Goal: Communication & Community: Participate in discussion

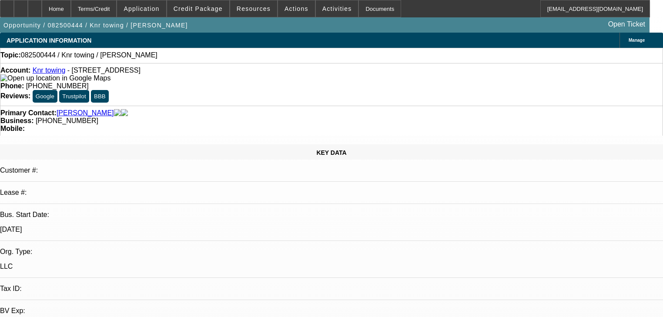
select select "0"
select select "2"
select select "0.1"
select select "4"
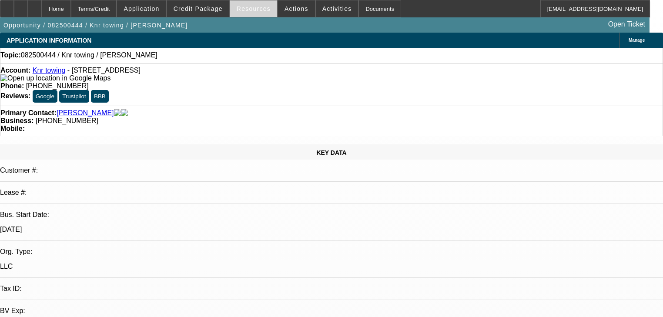
scroll to position [278, 0]
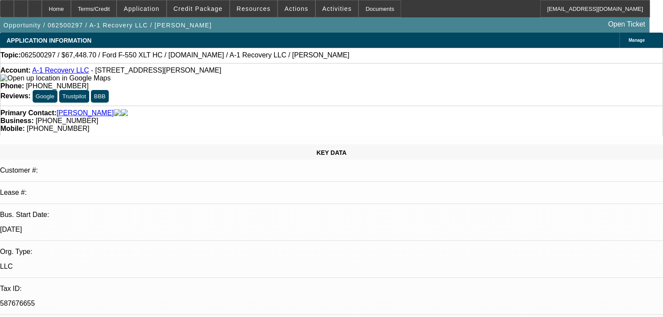
select select "0.1"
select select "2"
select select "0"
select select "6"
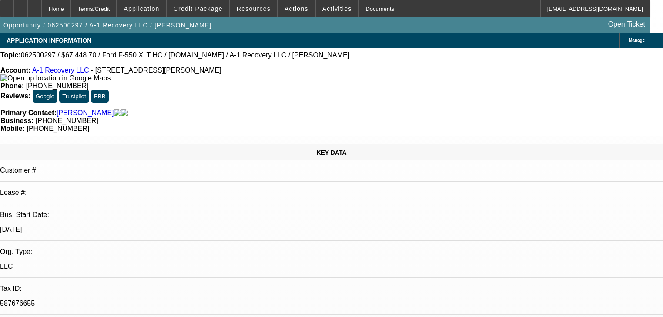
select select "0"
select select "3"
select select "0"
select select "6"
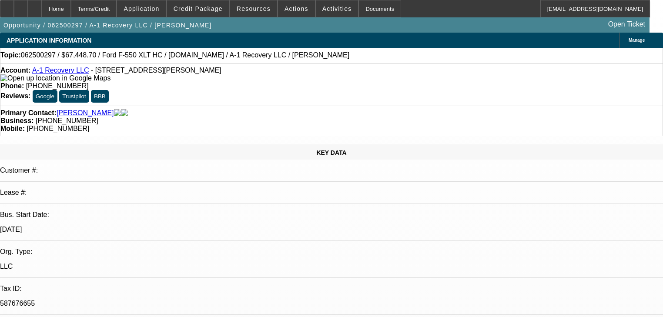
select select "0"
select select "6"
select select "0.1"
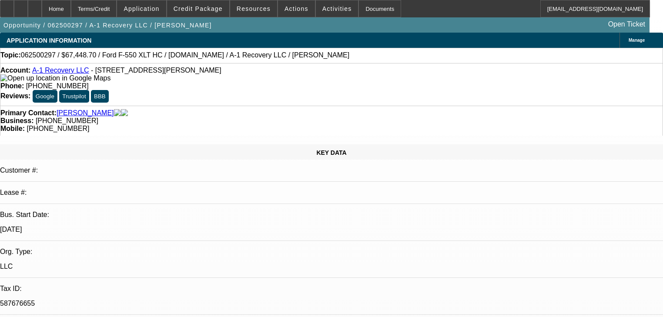
select select "2"
select select "0"
select select "6"
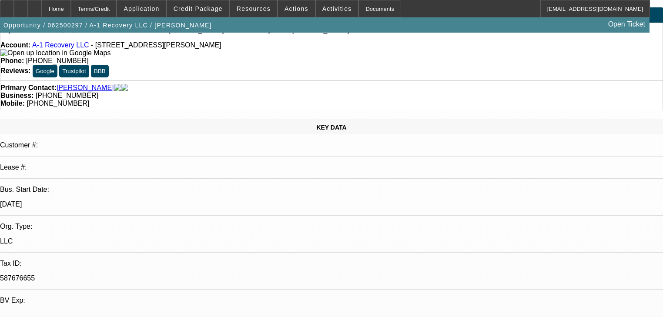
scroll to position [21, 0]
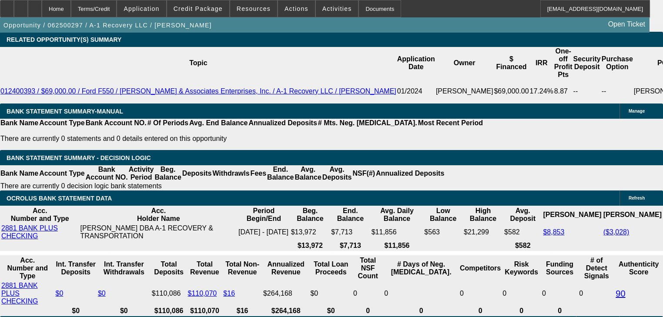
scroll to position [1413, 0]
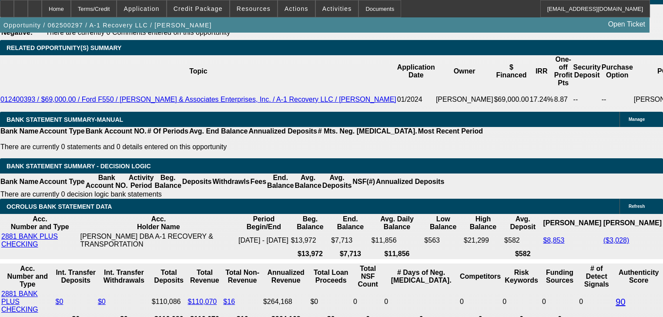
drag, startPoint x: 264, startPoint y: 150, endPoint x: 532, endPoint y: 164, distance: 268.3
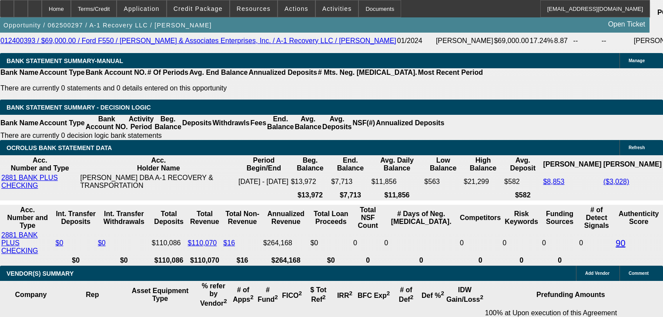
scroll to position [383, 0]
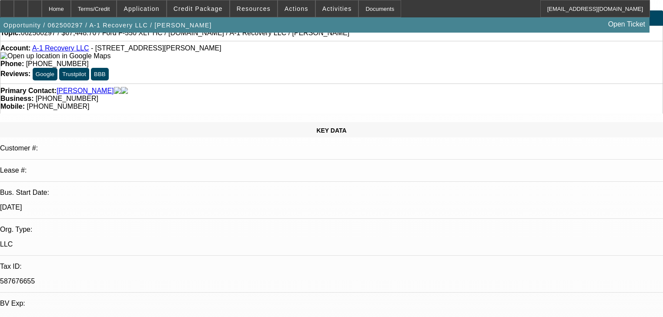
scroll to position [0, 0]
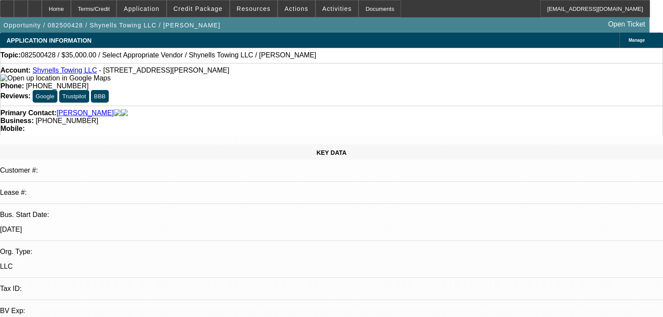
select select "0"
select select "2"
select select "0"
select select "4"
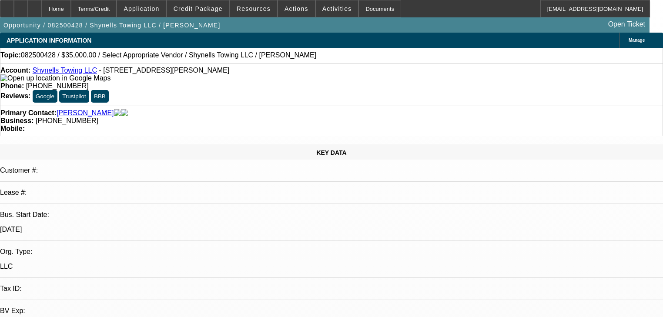
radio input "true"
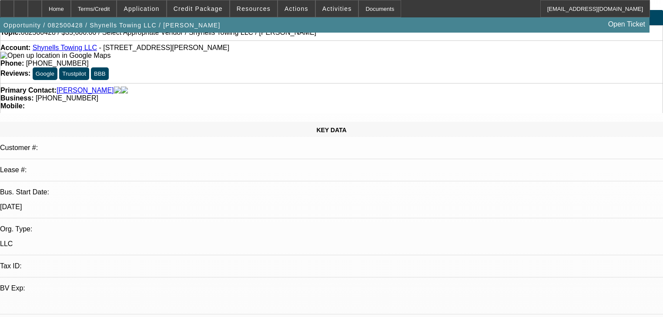
scroll to position [35, 0]
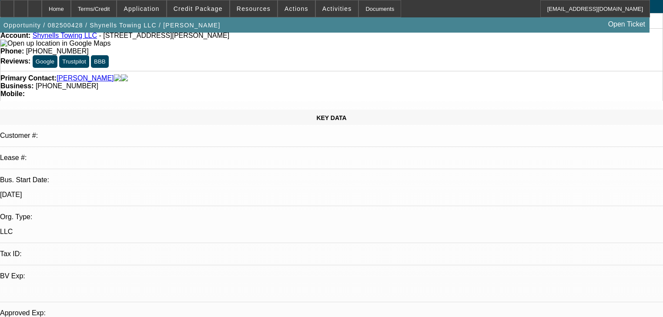
type textarea "Okay he is going to look for trucks, dealership medium duty."
radio input "true"
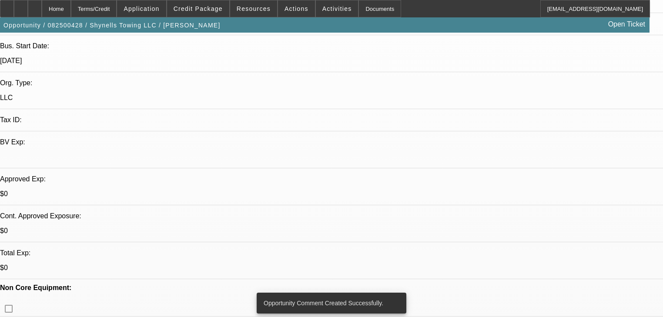
scroll to position [209, 0]
